Goal: Task Accomplishment & Management: Use online tool/utility

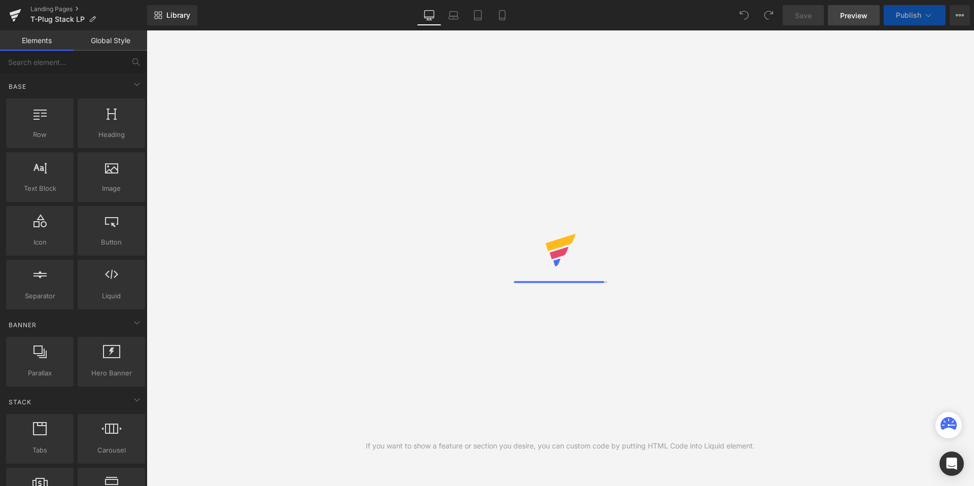
click at [857, 21] on link "Preview" at bounding box center [854, 15] width 52 height 20
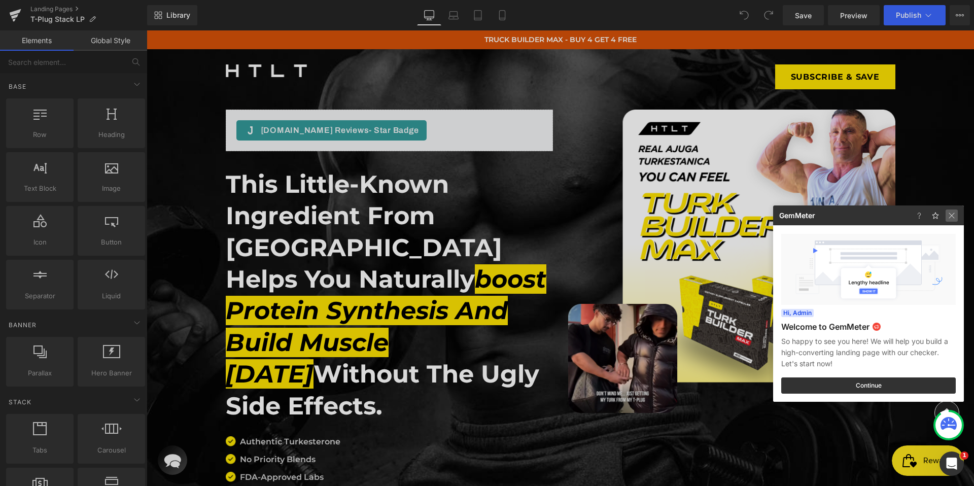
drag, startPoint x: 954, startPoint y: 221, endPoint x: 593, endPoint y: 203, distance: 361.5
click at [200, 457] on img at bounding box center [167, 463] width 65 height 12
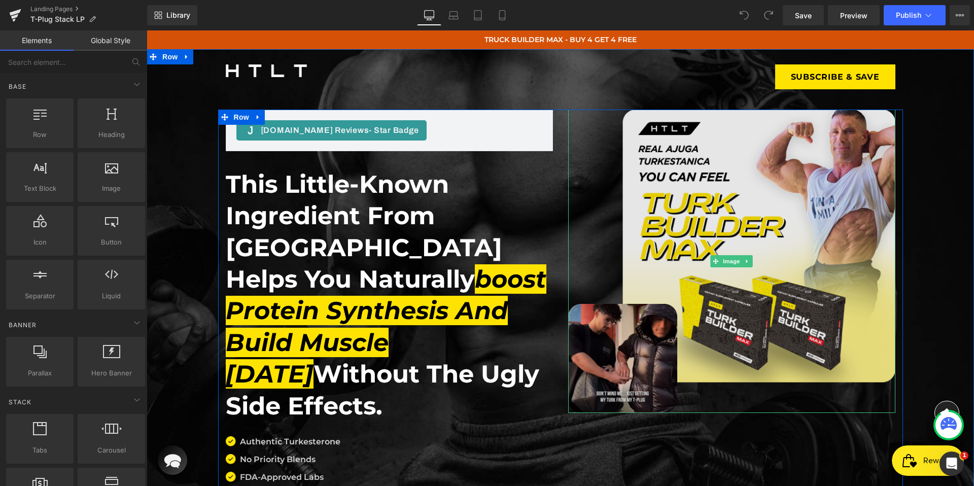
click at [709, 232] on img at bounding box center [731, 261] width 327 height 303
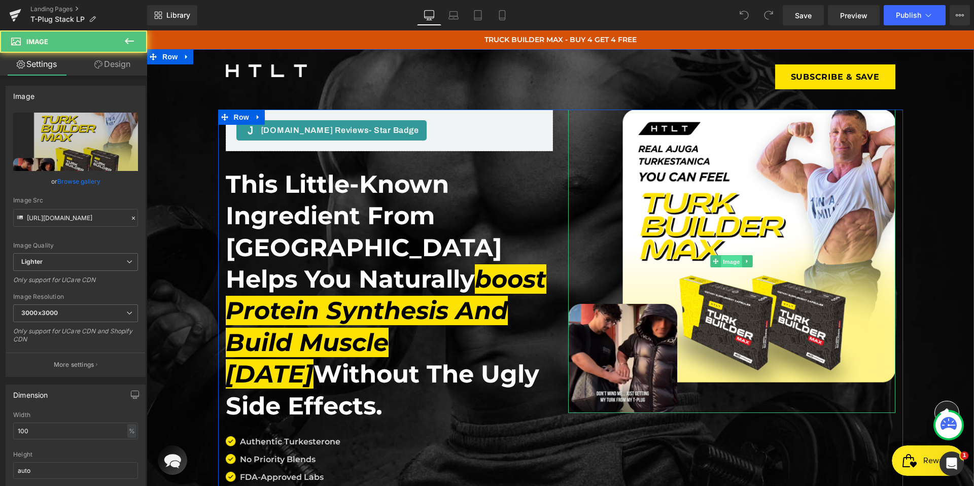
click at [727, 261] on span "Image" at bounding box center [731, 261] width 21 height 12
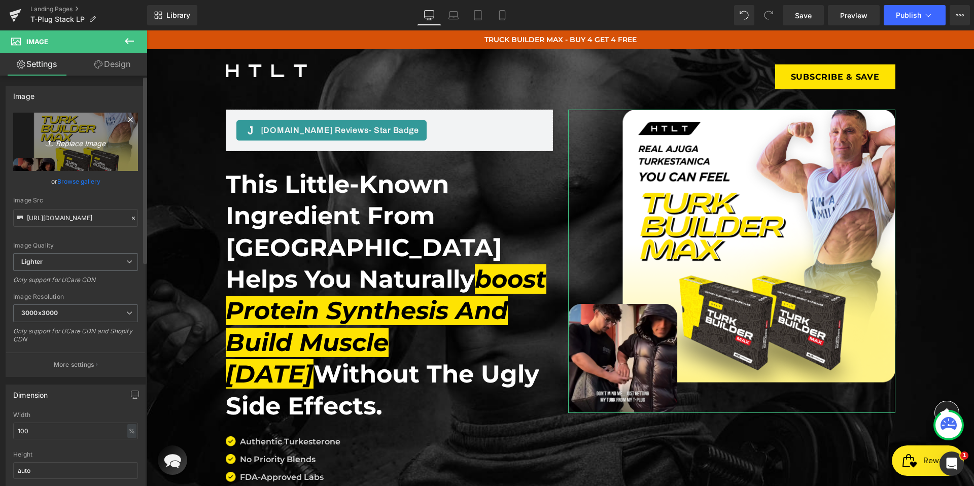
click at [74, 143] on icon "Replace Image" at bounding box center [75, 141] width 81 height 13
type input "C:\fakepath\hero-img.webp"
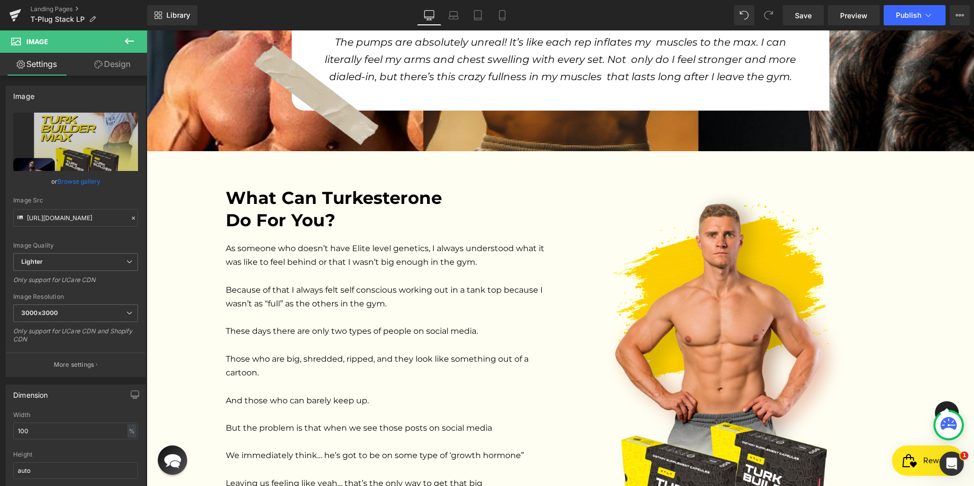
scroll to position [960, 0]
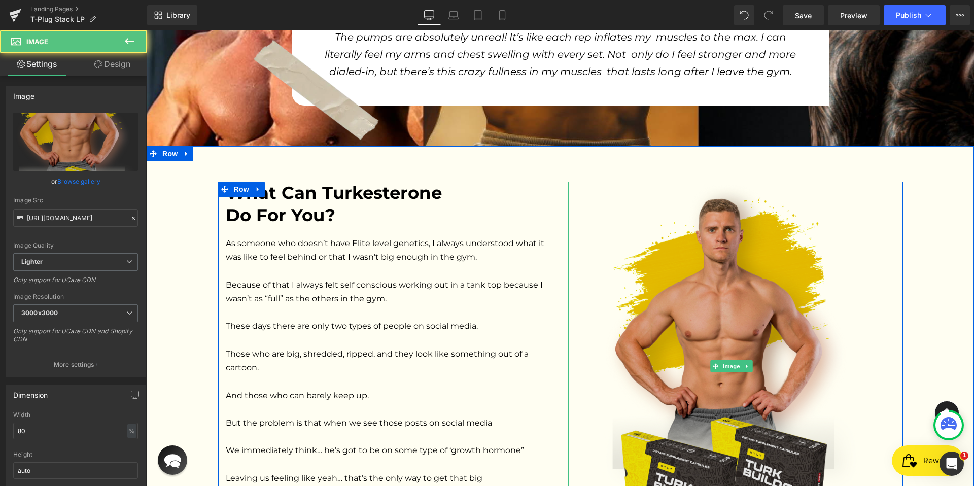
click at [708, 272] on img at bounding box center [731, 366] width 262 height 369
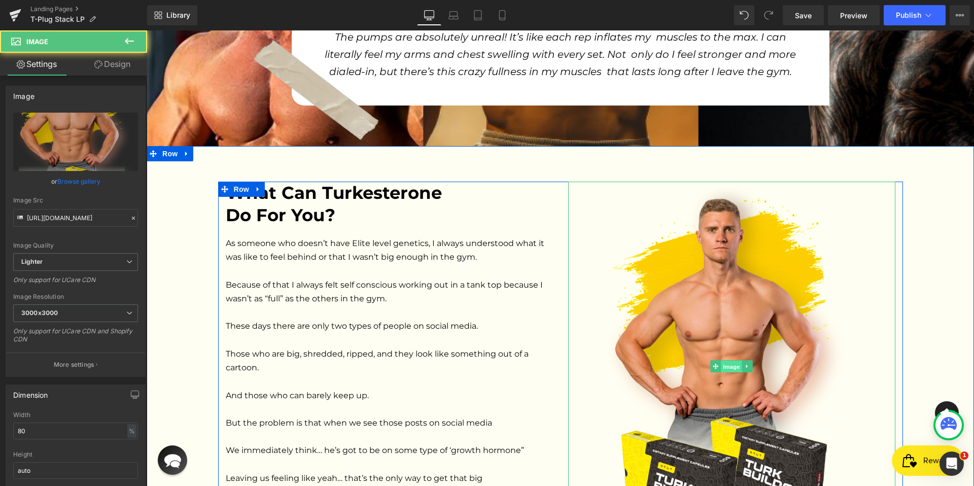
click at [722, 360] on span "Image" at bounding box center [731, 366] width 21 height 12
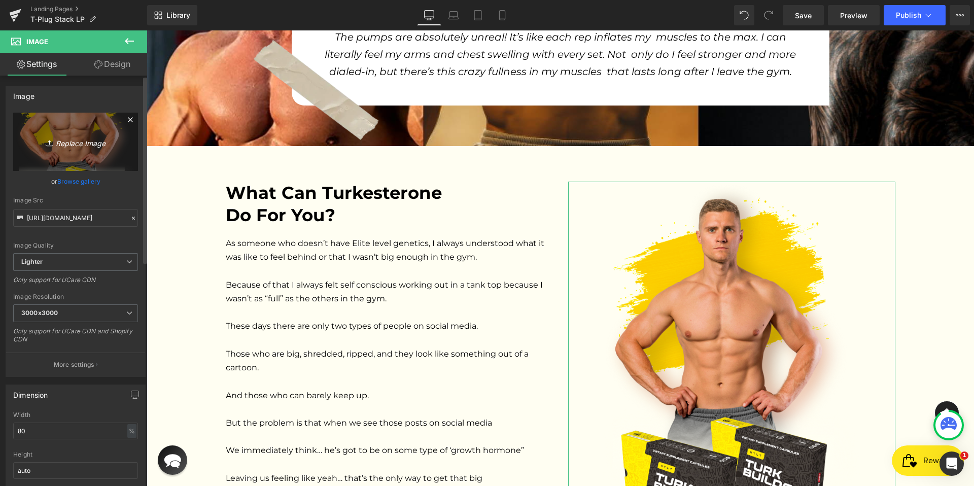
click at [71, 136] on icon "Replace Image" at bounding box center [75, 141] width 81 height 13
type input "C:\fakepath\sec-img.webp"
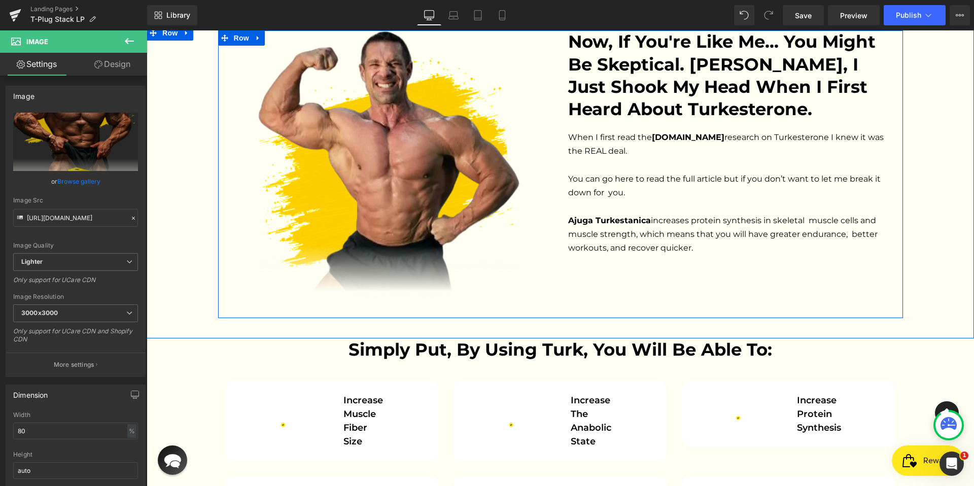
scroll to position [2448, 0]
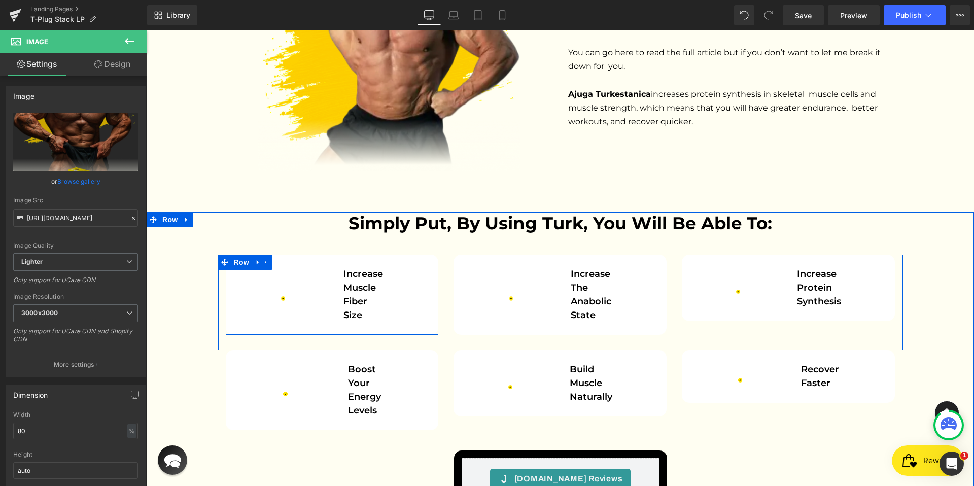
click at [413, 267] on div "Image Increase muscle fiber size Text Block" at bounding box center [332, 294] width 198 height 55
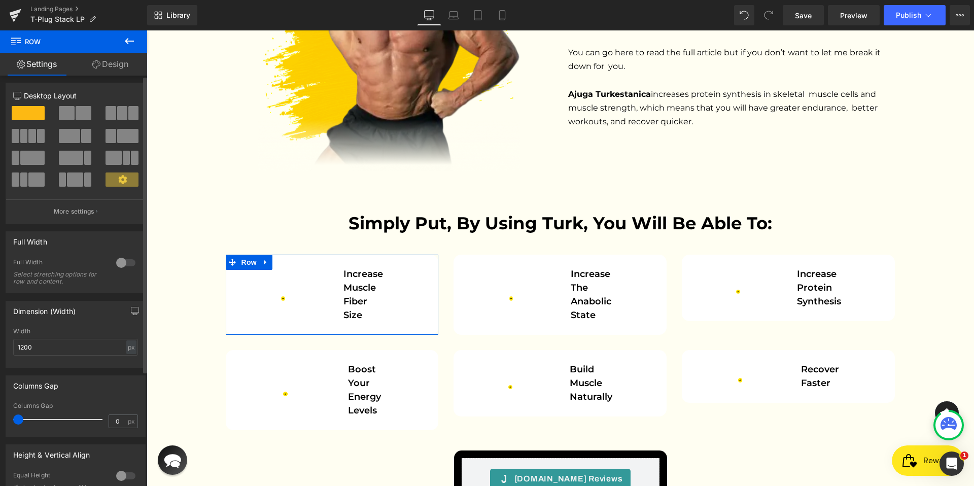
scroll to position [0, 0]
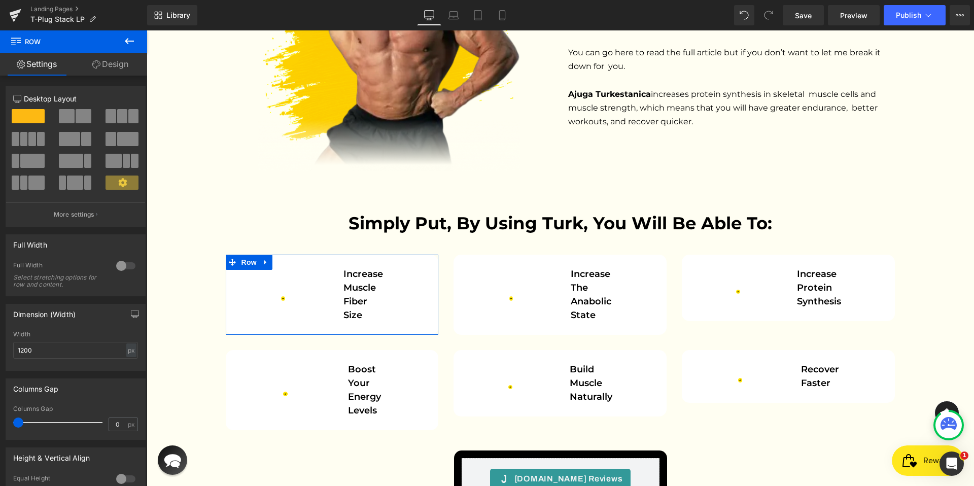
click at [97, 71] on link "Design" at bounding box center [111, 64] width 74 height 23
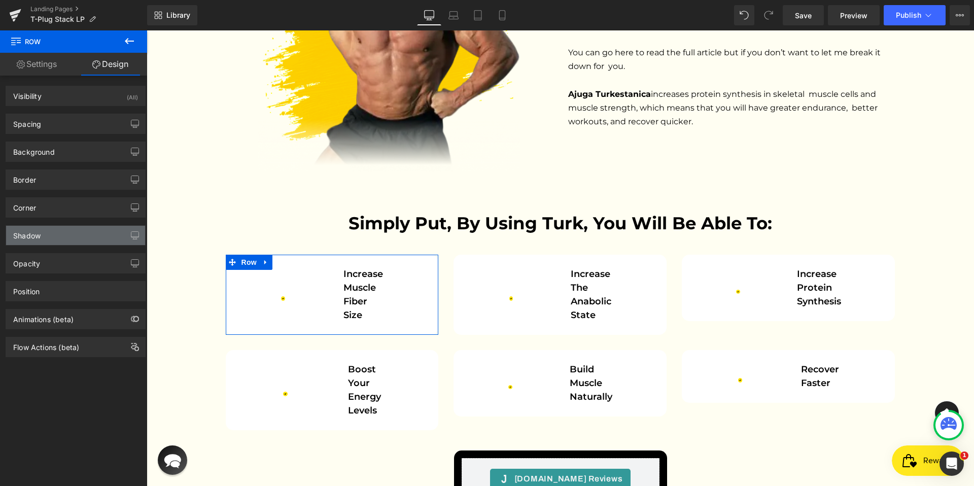
click at [56, 236] on div "Shadow" at bounding box center [75, 235] width 139 height 19
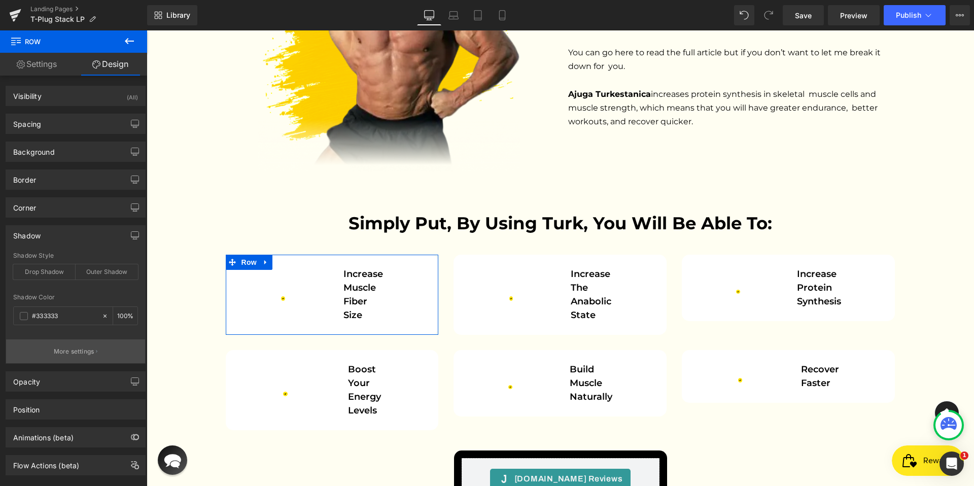
click at [69, 352] on p "More settings" at bounding box center [74, 351] width 41 height 9
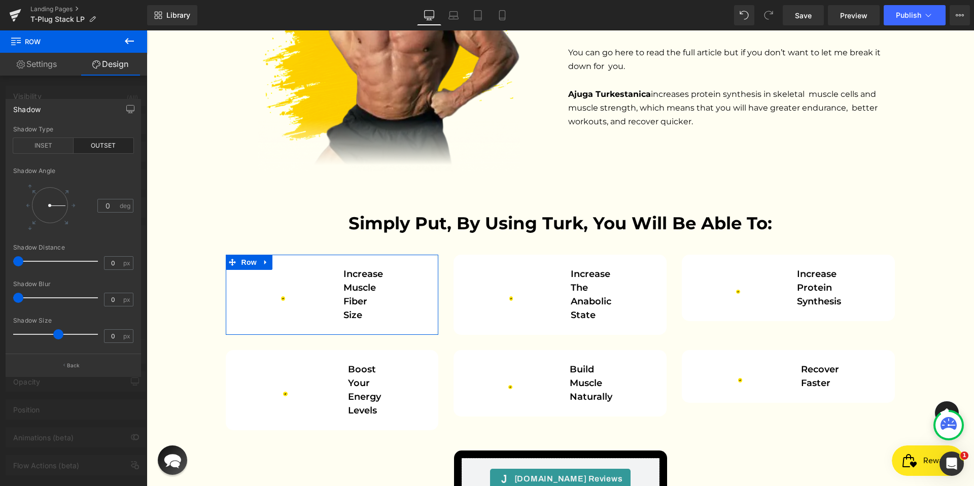
drag, startPoint x: 19, startPoint y: 262, endPoint x: 3, endPoint y: 260, distance: 16.4
click at [3, 260] on div "Shadow Shadow Type INSET OUTSET 135 Shadow Angle 0 deg 0 Shadow Distance 0 px 0…" at bounding box center [73, 233] width 147 height 285
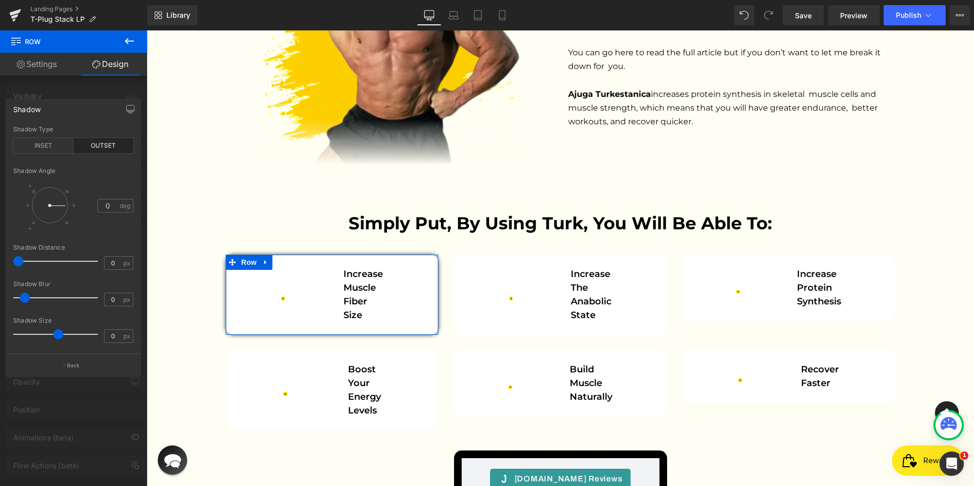
drag, startPoint x: 21, startPoint y: 301, endPoint x: 27, endPoint y: 300, distance: 6.8
click at [27, 300] on span at bounding box center [25, 298] width 10 height 10
click at [117, 300] on input "0" at bounding box center [113, 299] width 18 height 13
type input "100"
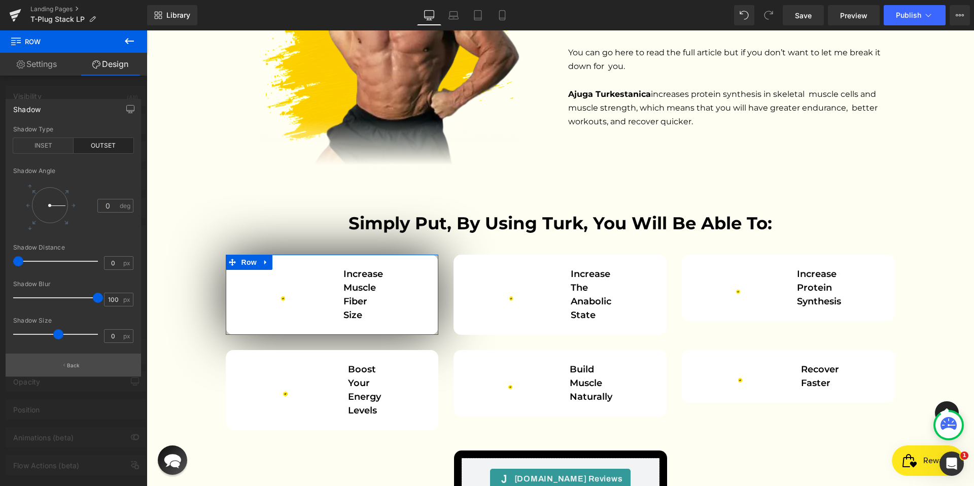
click at [75, 363] on p "Back" at bounding box center [73, 366] width 13 height 8
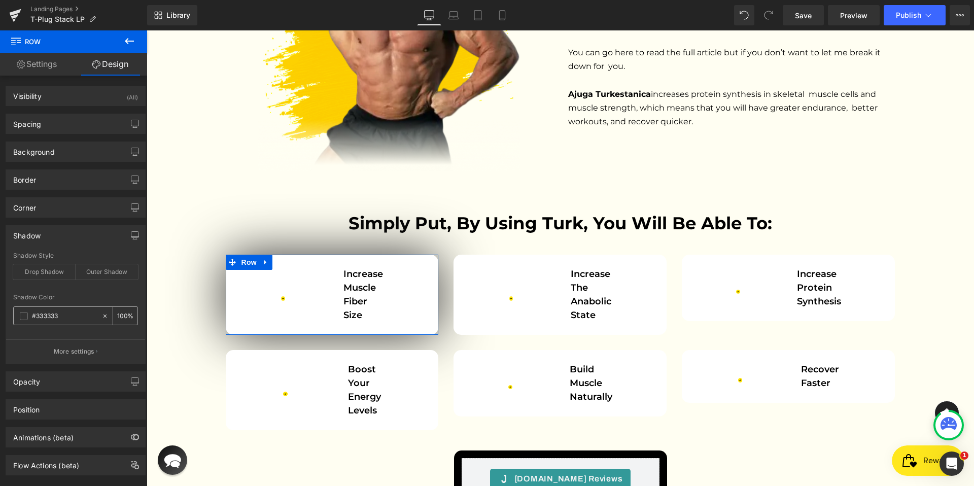
click at [49, 320] on input "#333333" at bounding box center [64, 315] width 65 height 11
paste input "E2E2E2"
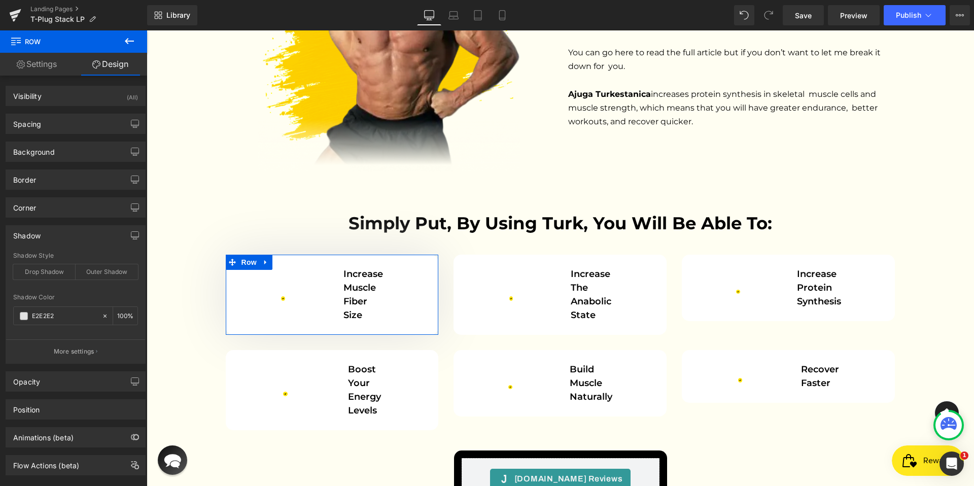
type input "E2E2E2"
click at [109, 291] on div at bounding box center [75, 287] width 125 height 7
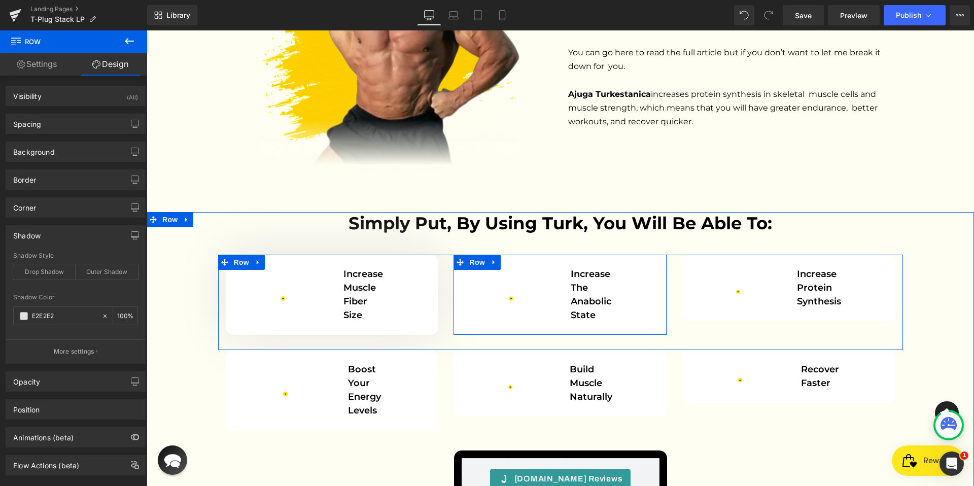
click at [517, 267] on div "Image Increase the anabolic state Text Block" at bounding box center [560, 294] width 198 height 55
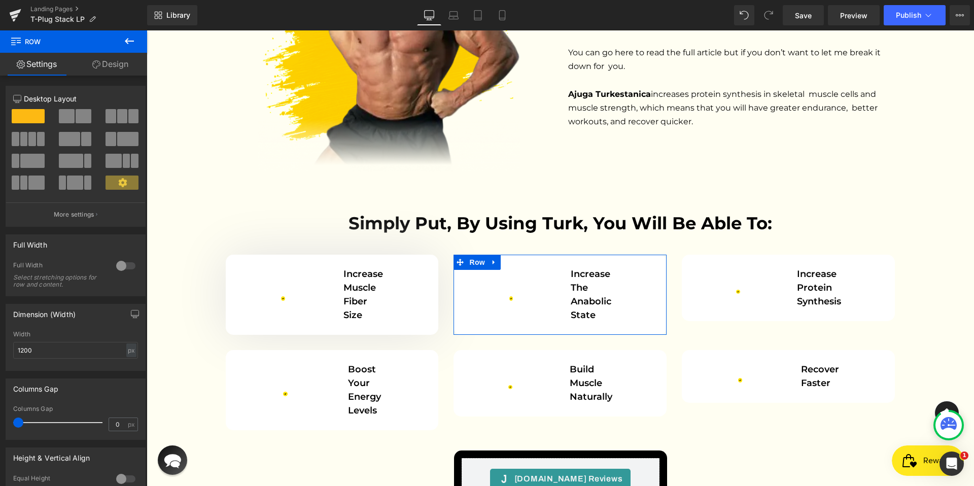
click at [99, 66] on link "Design" at bounding box center [111, 64] width 74 height 23
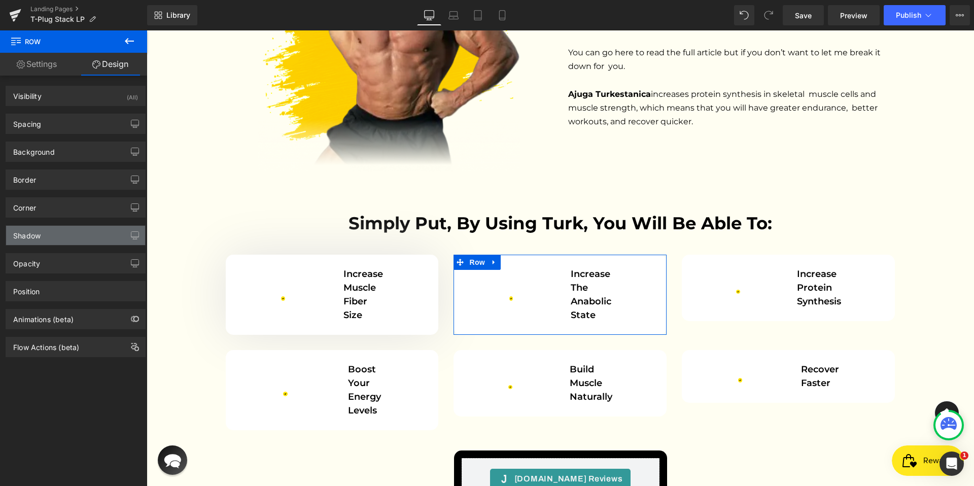
click at [59, 235] on div "Shadow" at bounding box center [75, 235] width 139 height 19
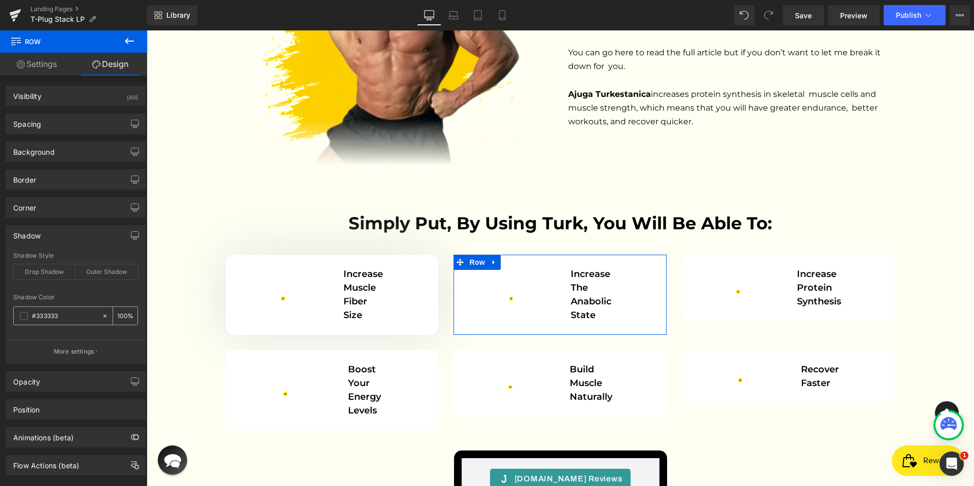
click at [60, 321] on div at bounding box center [58, 316] width 88 height 18
click at [60, 319] on input "text" at bounding box center [64, 315] width 65 height 11
paste input "E2E2E2"
type input "E2E2E2"
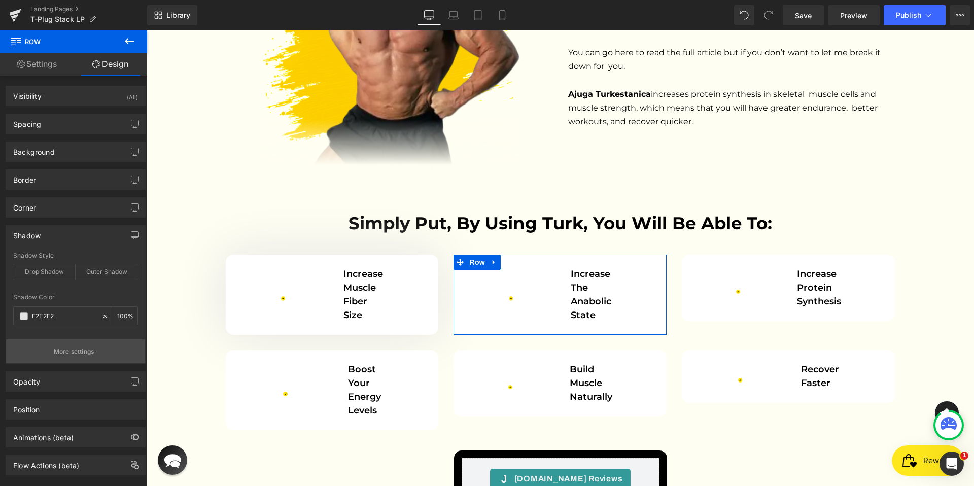
click at [75, 349] on p "More settings" at bounding box center [74, 351] width 41 height 9
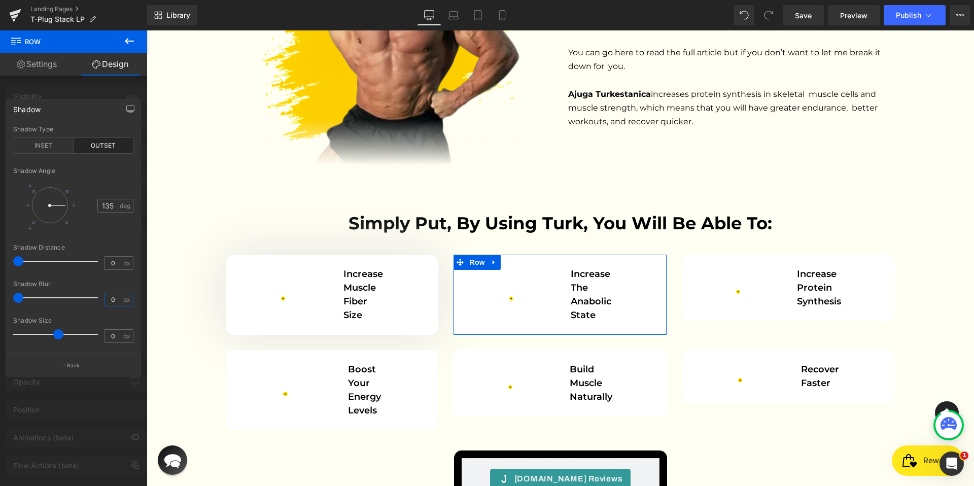
click at [113, 301] on input "0" at bounding box center [113, 299] width 18 height 13
type input "100"
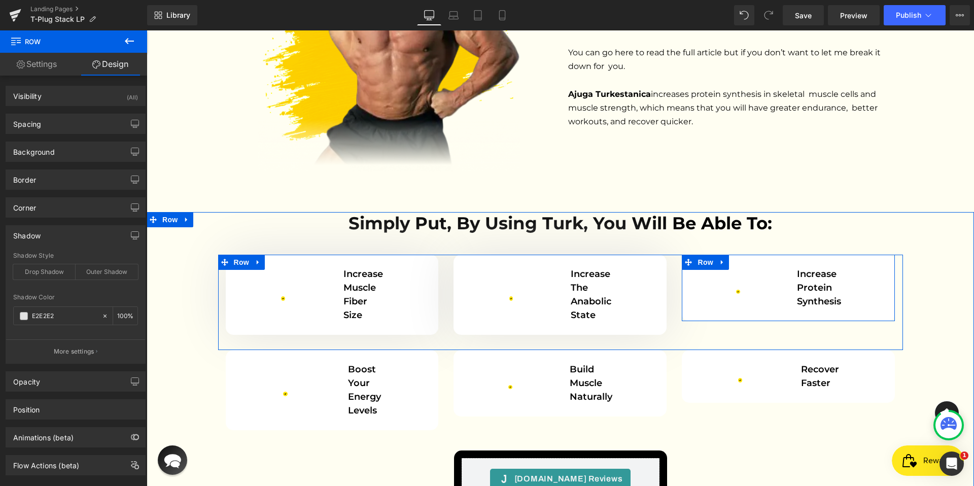
click at [717, 255] on div "Image Increase protein synthesis Text Block Row" at bounding box center [787, 288] width 213 height 66
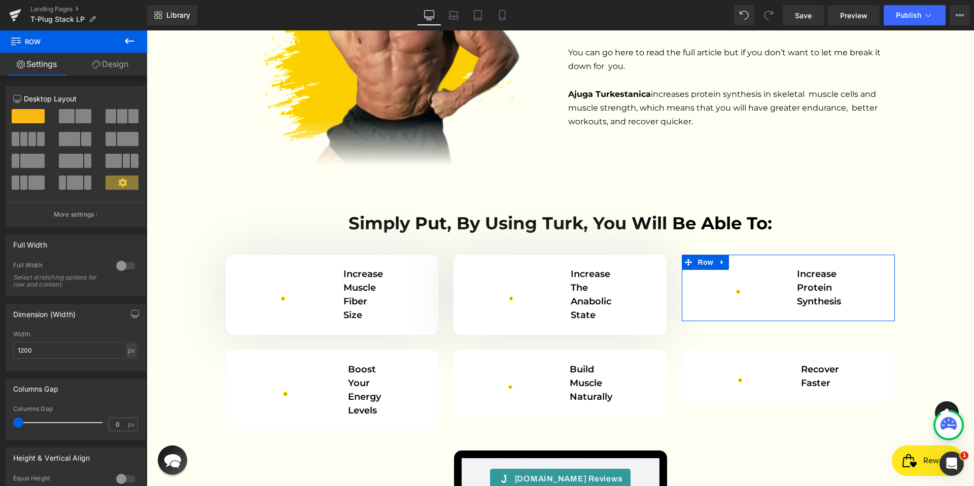
click at [110, 67] on link "Design" at bounding box center [111, 64] width 74 height 23
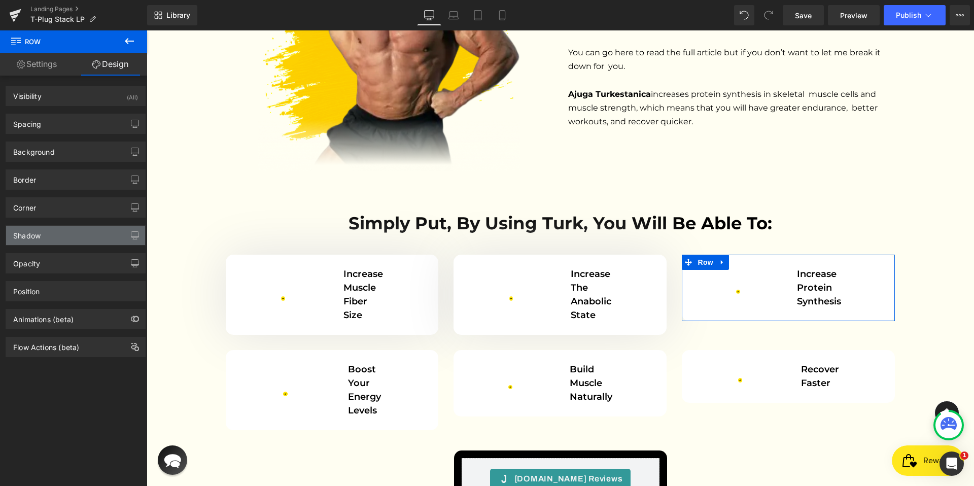
click at [63, 235] on div "Shadow" at bounding box center [75, 235] width 139 height 19
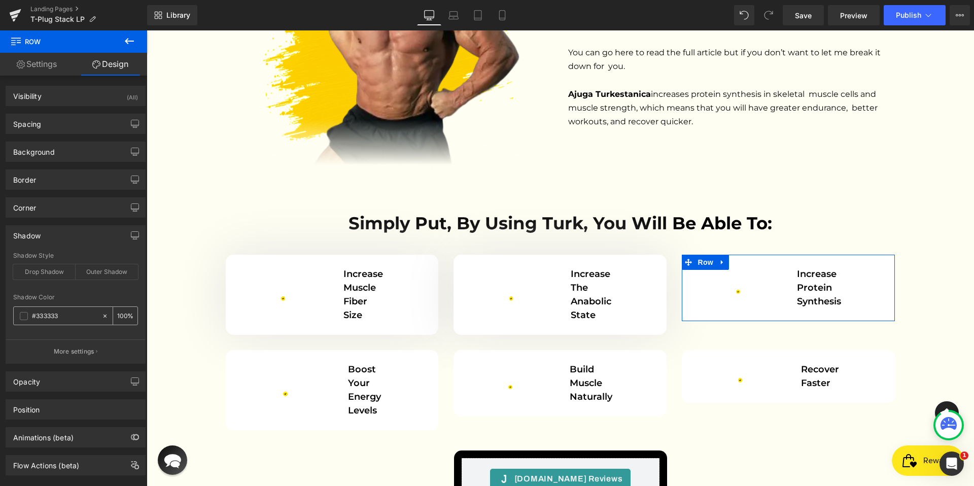
click at [77, 311] on input "#333333" at bounding box center [64, 315] width 65 height 11
paste input "E2E2E2"
type input "E2E2E2"
click at [78, 346] on button "More settings" at bounding box center [75, 351] width 139 height 24
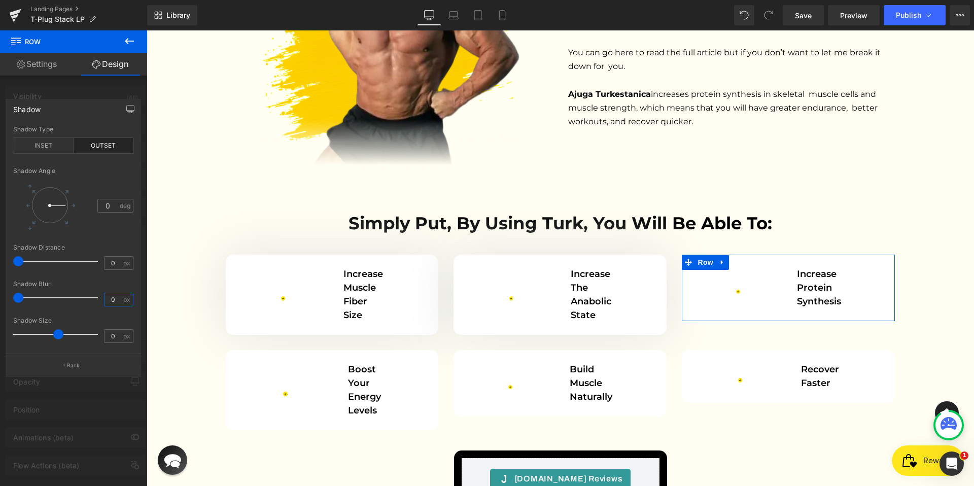
click at [116, 303] on input "0" at bounding box center [113, 299] width 18 height 13
type input "100"
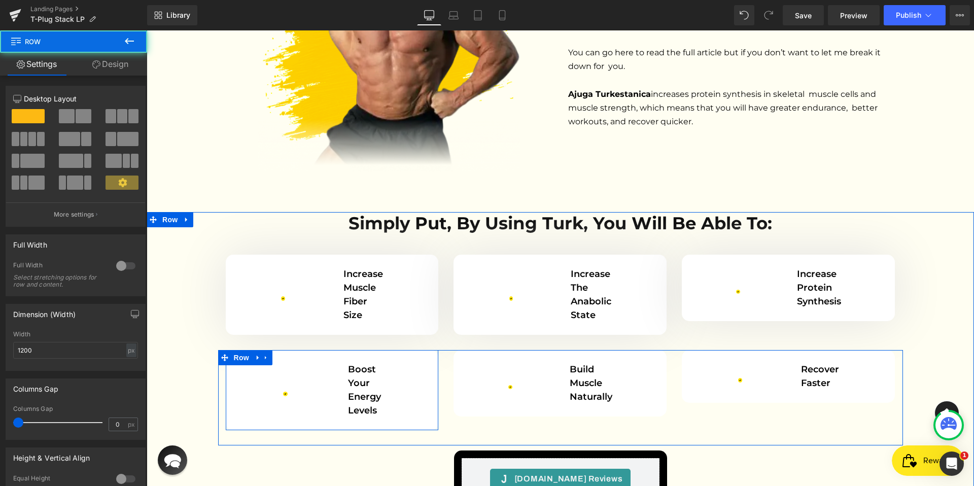
click at [401, 363] on div "Image Boost Your Energy Levels Text Block" at bounding box center [332, 390] width 198 height 55
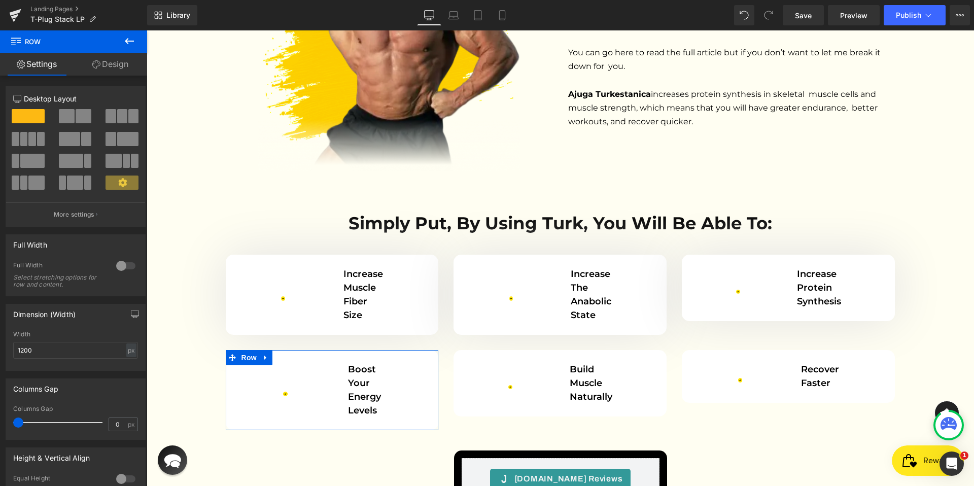
click at [100, 66] on link "Design" at bounding box center [111, 64] width 74 height 23
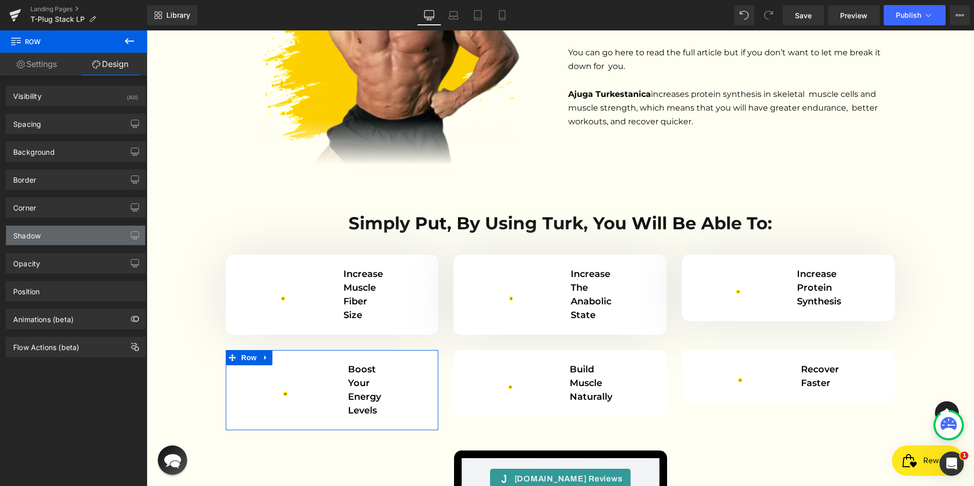
click at [58, 230] on div "Shadow" at bounding box center [75, 235] width 139 height 19
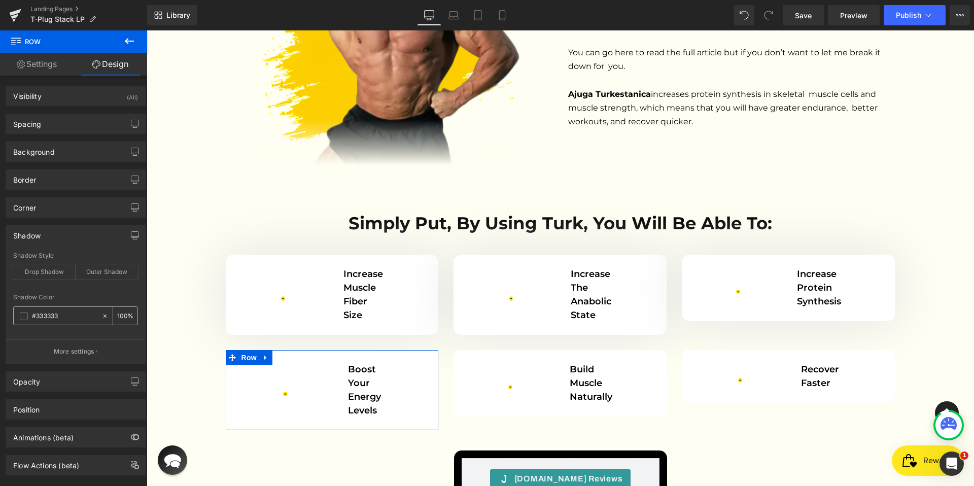
click at [70, 312] on input "text" at bounding box center [64, 315] width 65 height 11
paste input "E2E2E2"
type input "E2E2E2"
click at [77, 353] on p "More settings" at bounding box center [74, 351] width 41 height 9
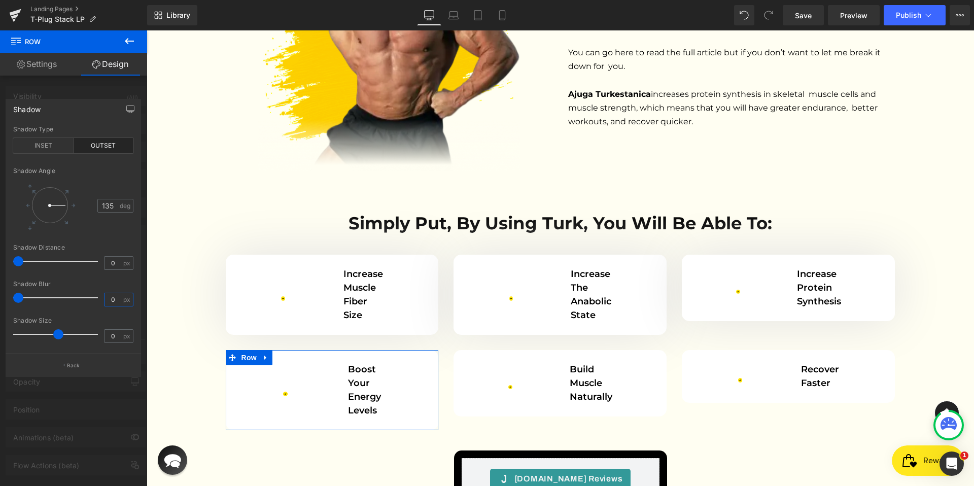
click at [120, 301] on input "0" at bounding box center [113, 299] width 18 height 13
type input "100"
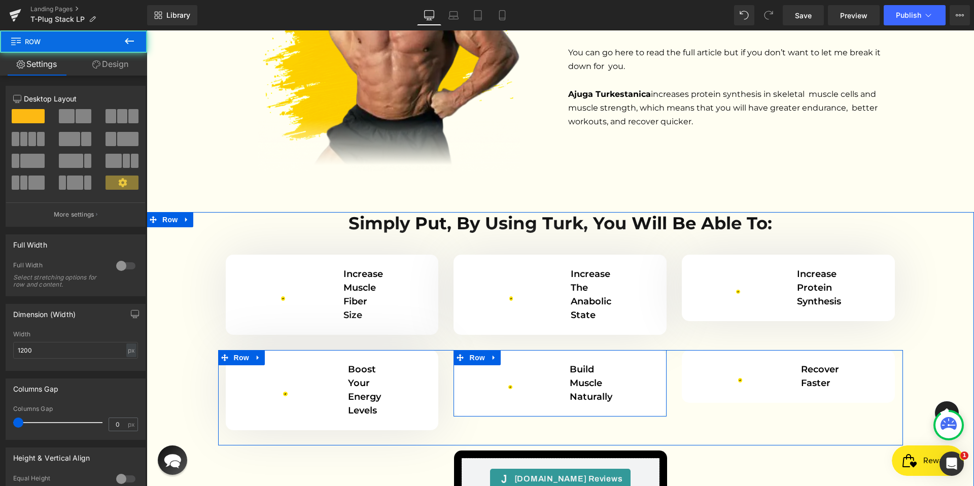
click at [546, 350] on div "Image Build Muscle Naturally Text Block Row" at bounding box center [559, 383] width 213 height 66
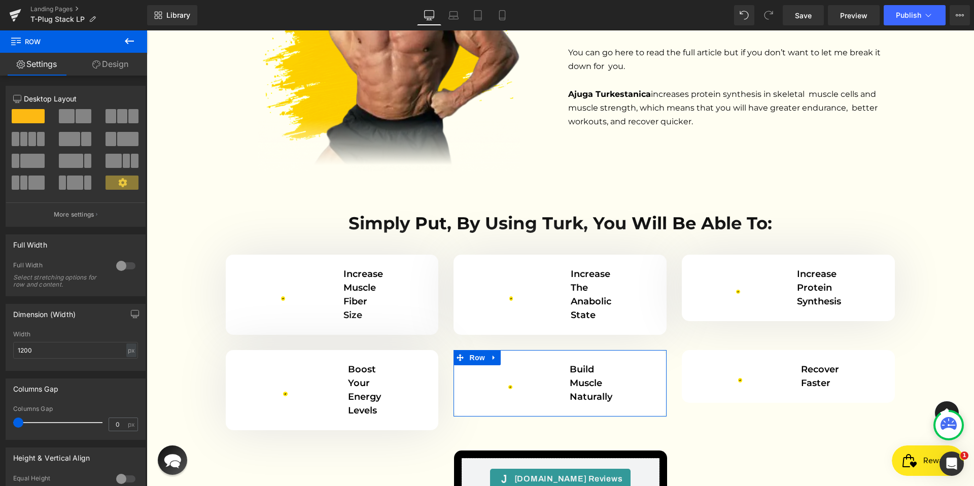
click at [102, 58] on link "Design" at bounding box center [111, 64] width 74 height 23
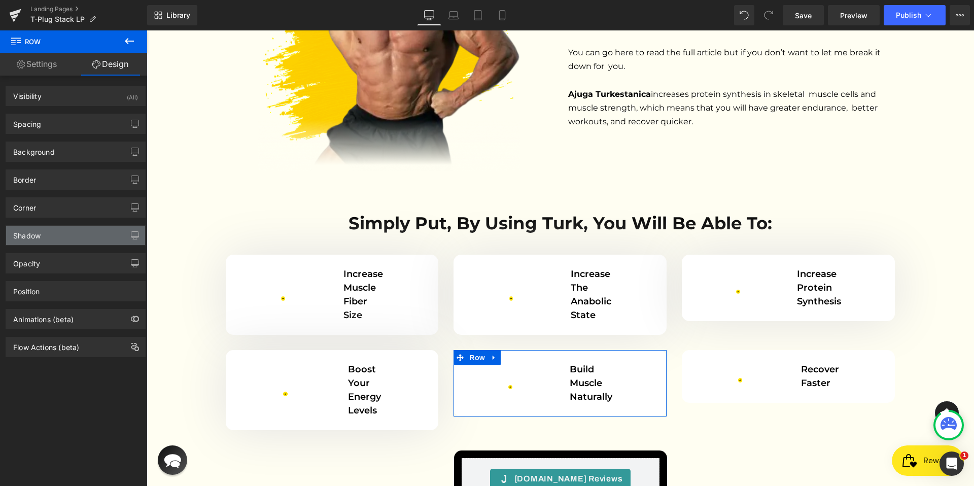
click at [64, 236] on div "Shadow" at bounding box center [75, 235] width 139 height 19
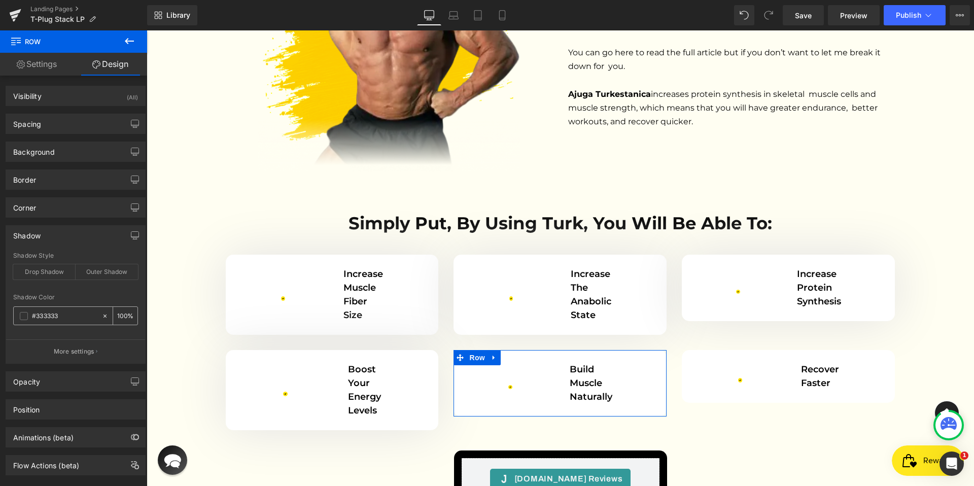
click at [67, 311] on input "#333333" at bounding box center [64, 315] width 65 height 11
paste input "E2E2E2"
type input "E2E2E2"
click at [80, 352] on p "More settings" at bounding box center [74, 351] width 41 height 9
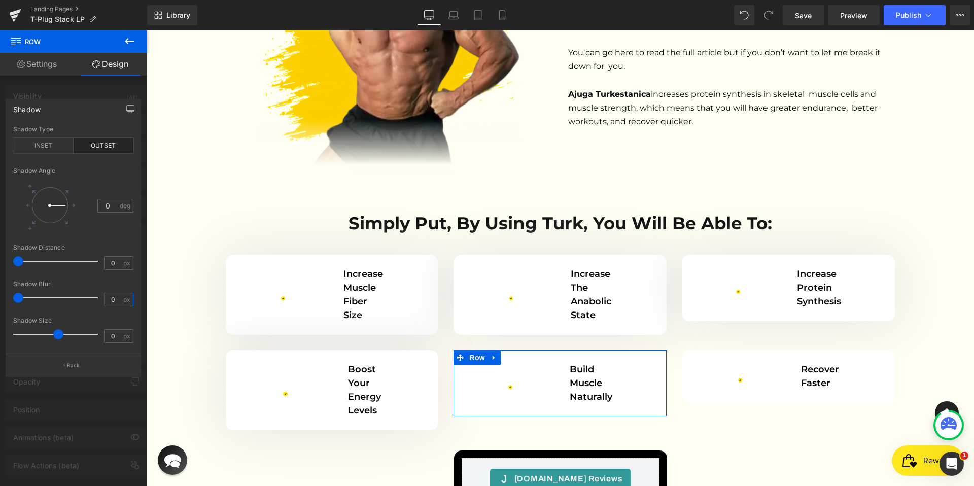
click at [117, 299] on input "0" at bounding box center [113, 299] width 18 height 13
type input "100"
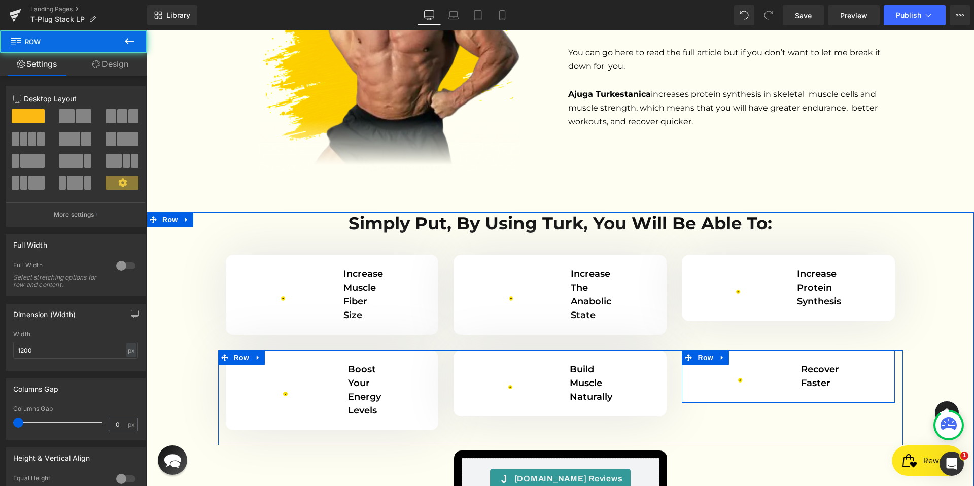
click at [772, 363] on div "Image Recover Faster Text Block" at bounding box center [788, 376] width 198 height 27
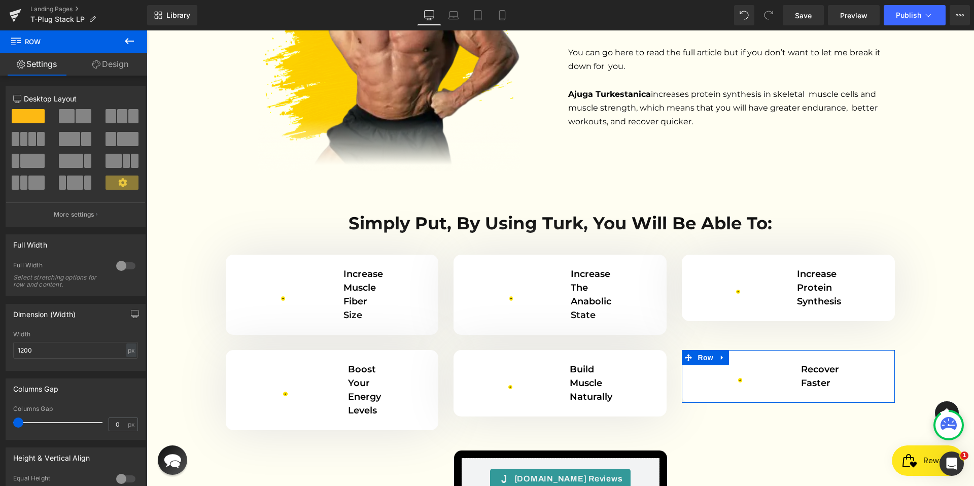
click at [109, 69] on link "Design" at bounding box center [111, 64] width 74 height 23
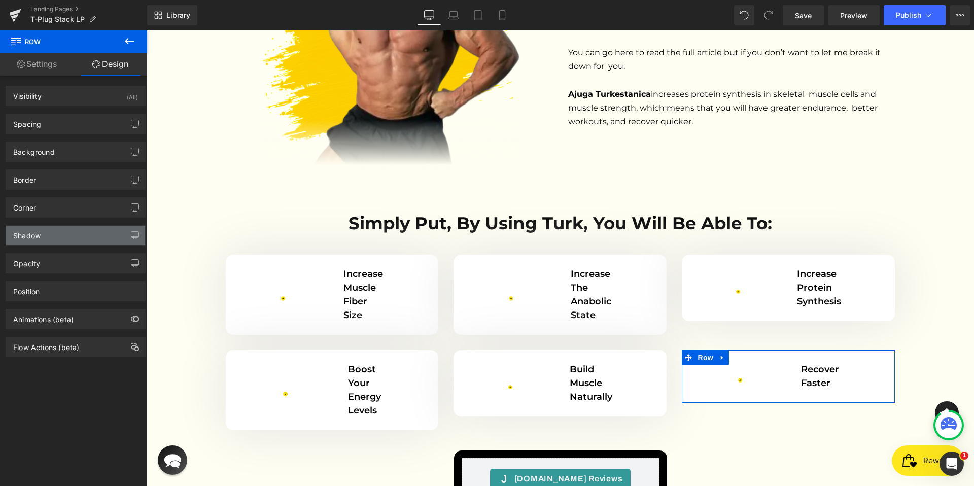
click at [73, 236] on div "Shadow" at bounding box center [75, 235] width 139 height 19
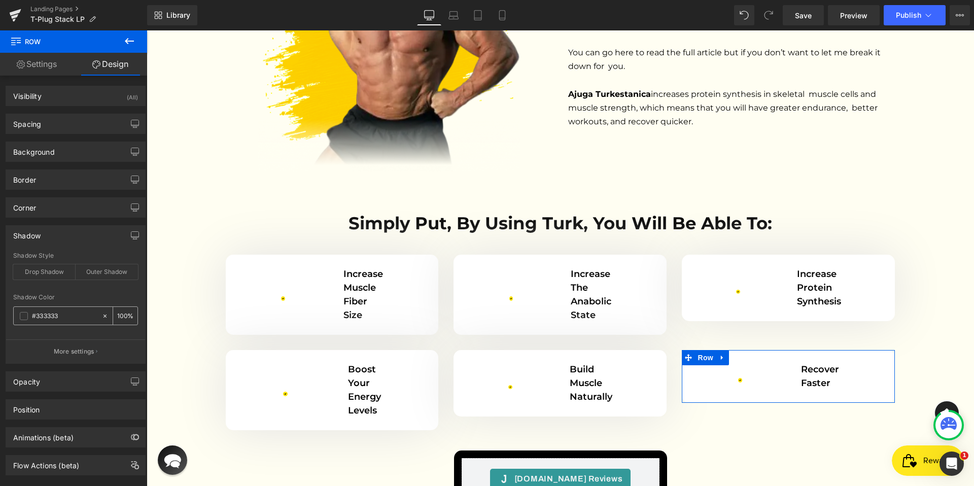
click at [68, 309] on div "#333333" at bounding box center [58, 316] width 88 height 18
click at [68, 314] on input "#333333" at bounding box center [64, 315] width 65 height 11
paste input "E2E2E2"
type input "E2E2E2"
click at [73, 345] on button "More settings" at bounding box center [75, 351] width 139 height 24
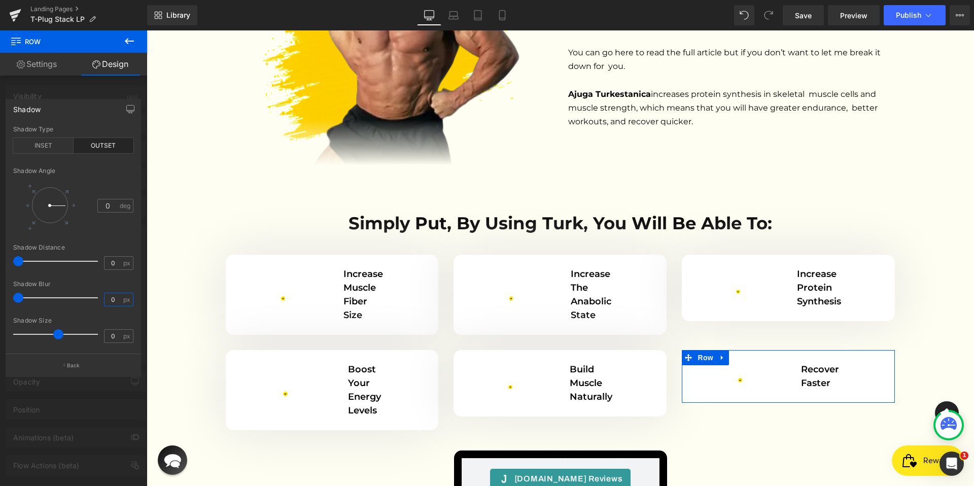
click at [110, 300] on input "0" at bounding box center [113, 299] width 18 height 13
type input "100"
click at [805, 18] on span "Save" at bounding box center [803, 15] width 17 height 11
